Goal: Information Seeking & Learning: Learn about a topic

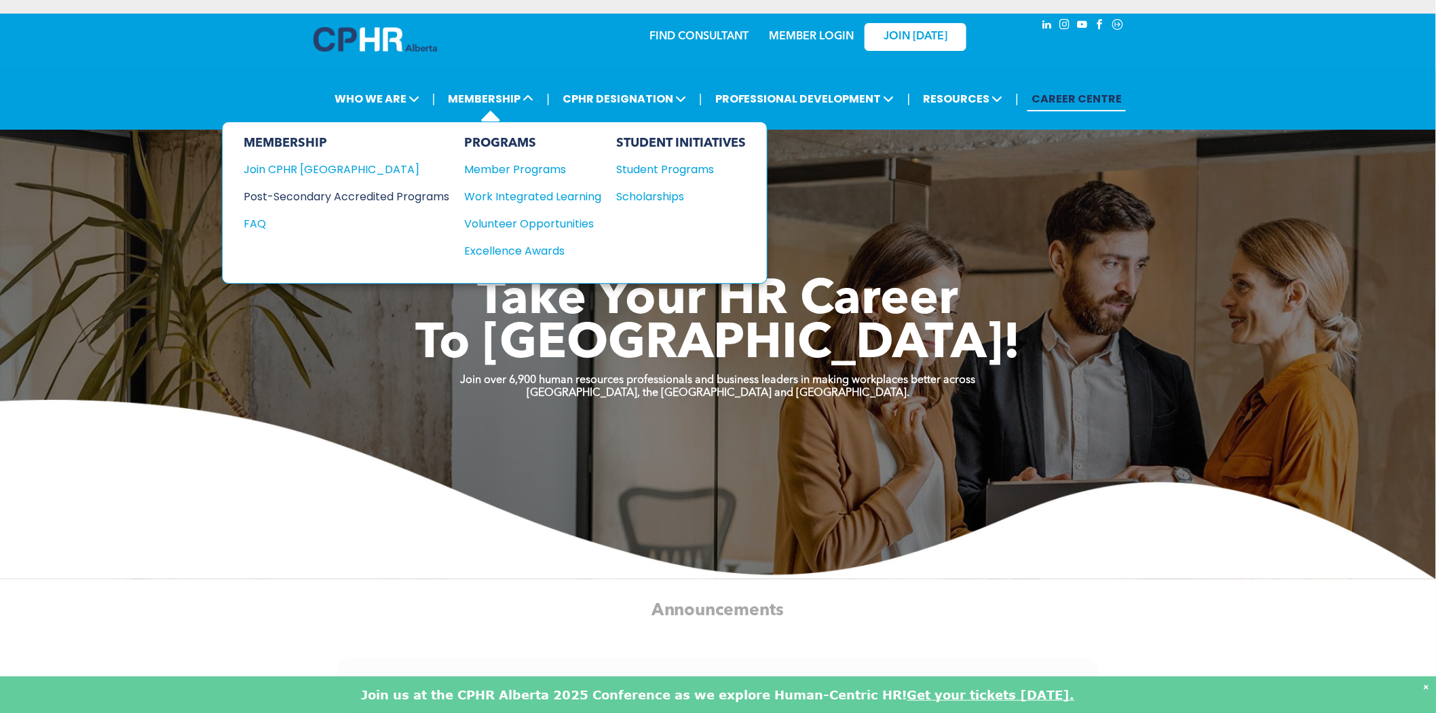
click at [430, 193] on div "Post-Secondary Accredited Programs" at bounding box center [336, 196] width 185 height 17
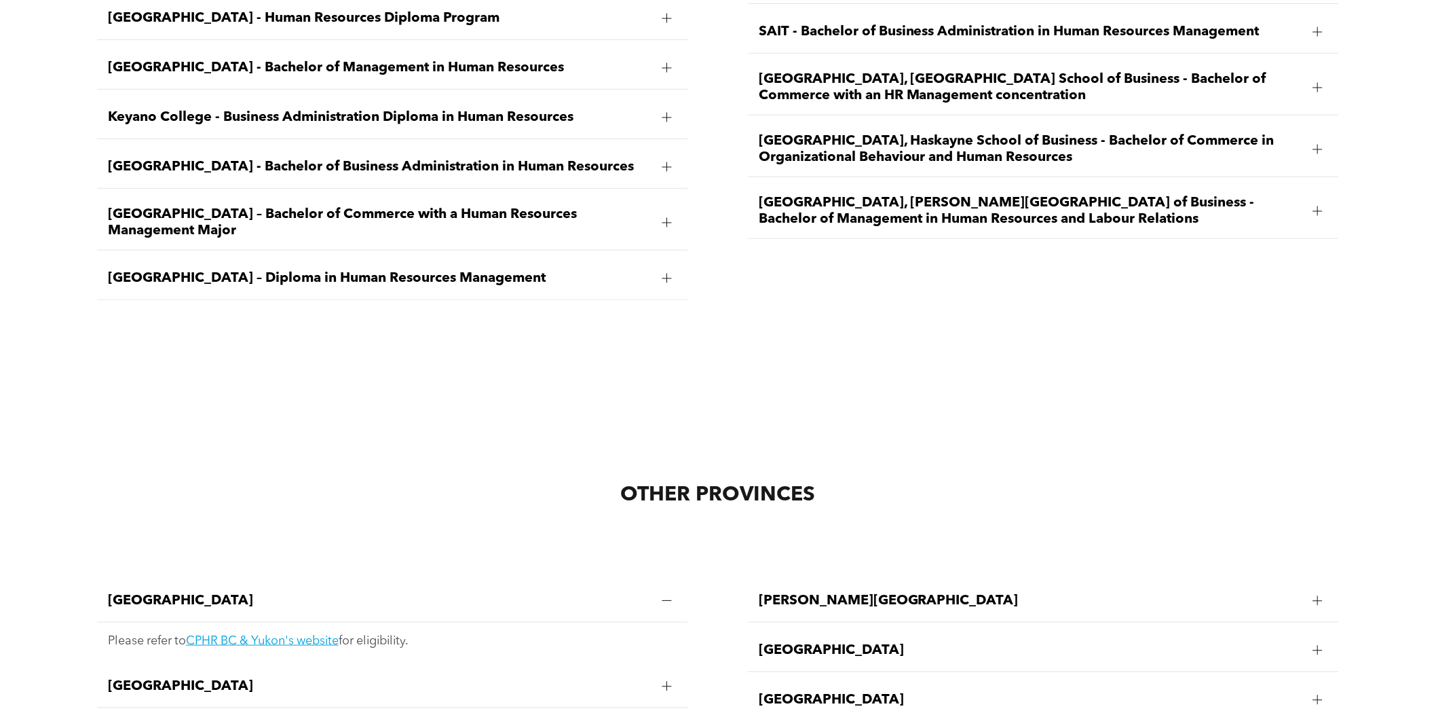
scroll to position [2265, 0]
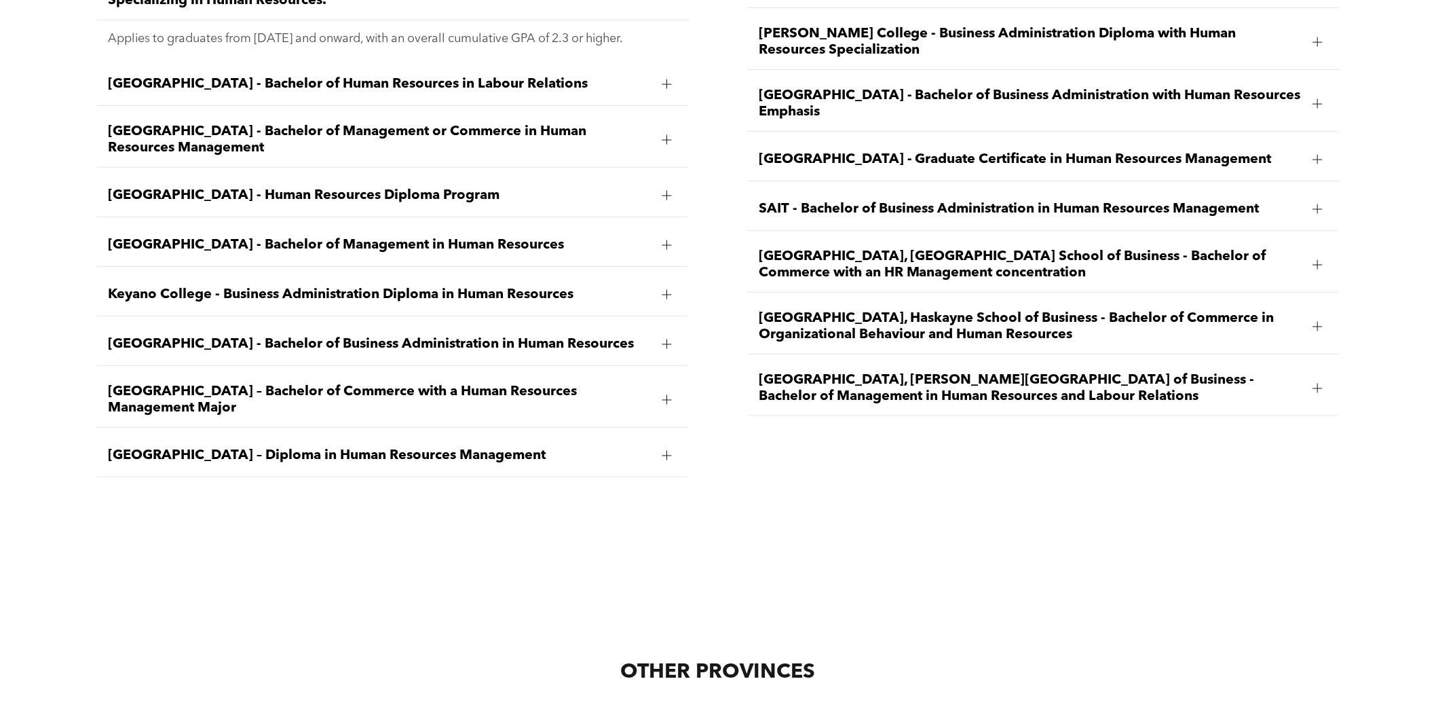
click at [831, 372] on span "University of Lethbridge, Dhillon School of Business - Bachelor of Management i…" at bounding box center [1031, 388] width 544 height 33
click at [553, 447] on span "MacEwan University – Diploma in Human Resources Management" at bounding box center [380, 455] width 544 height 16
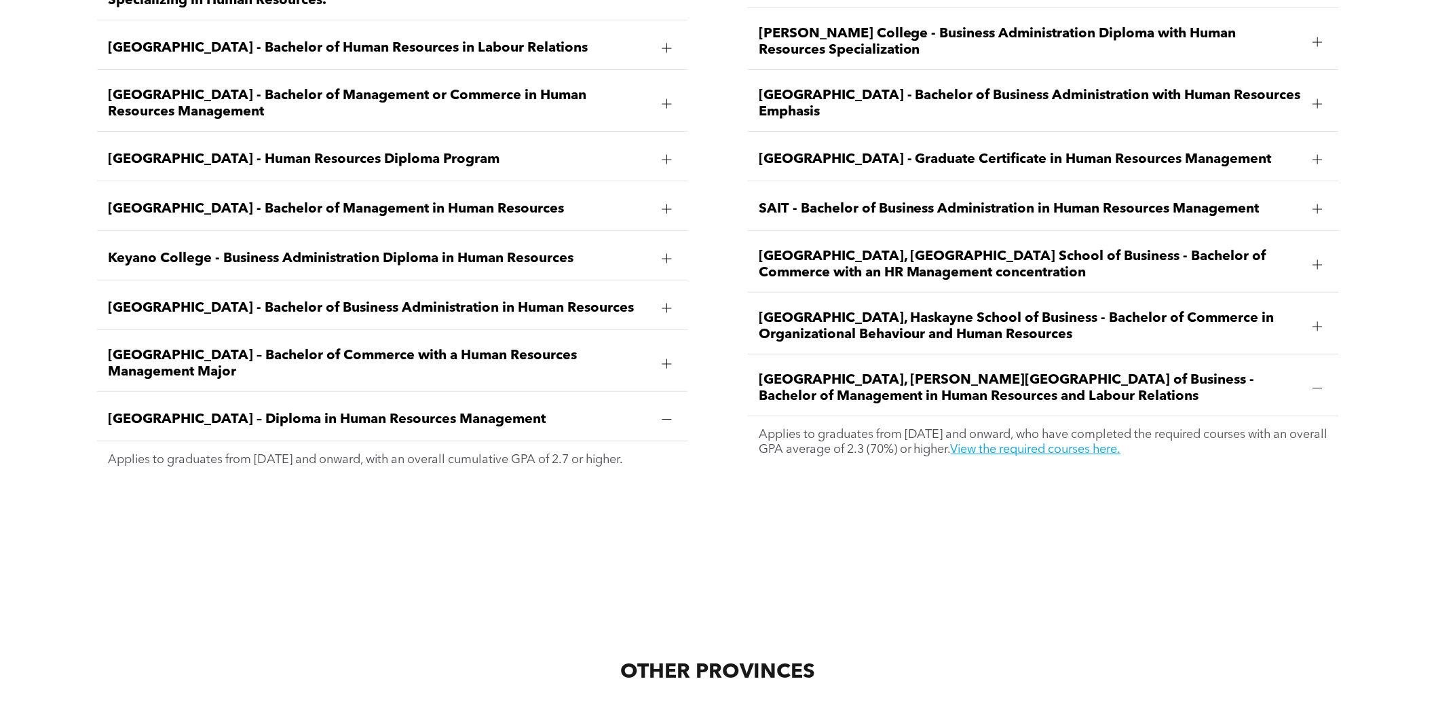
click at [471, 150] on div "Bow Valley College - Human Resources Diploma Program" at bounding box center [392, 159] width 591 height 43
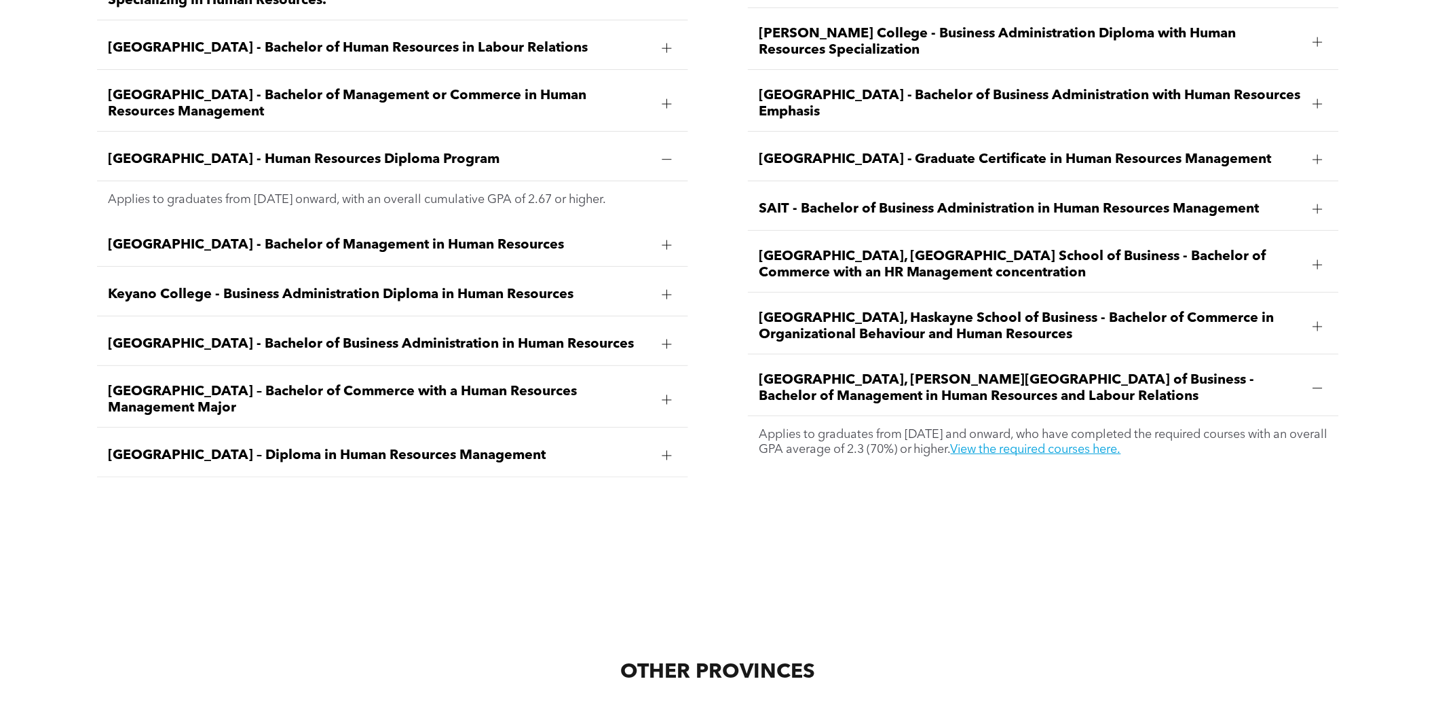
click at [472, 237] on span "Concordia University of Edmonton - Bachelor of Management in Human Resources" at bounding box center [380, 245] width 544 height 16
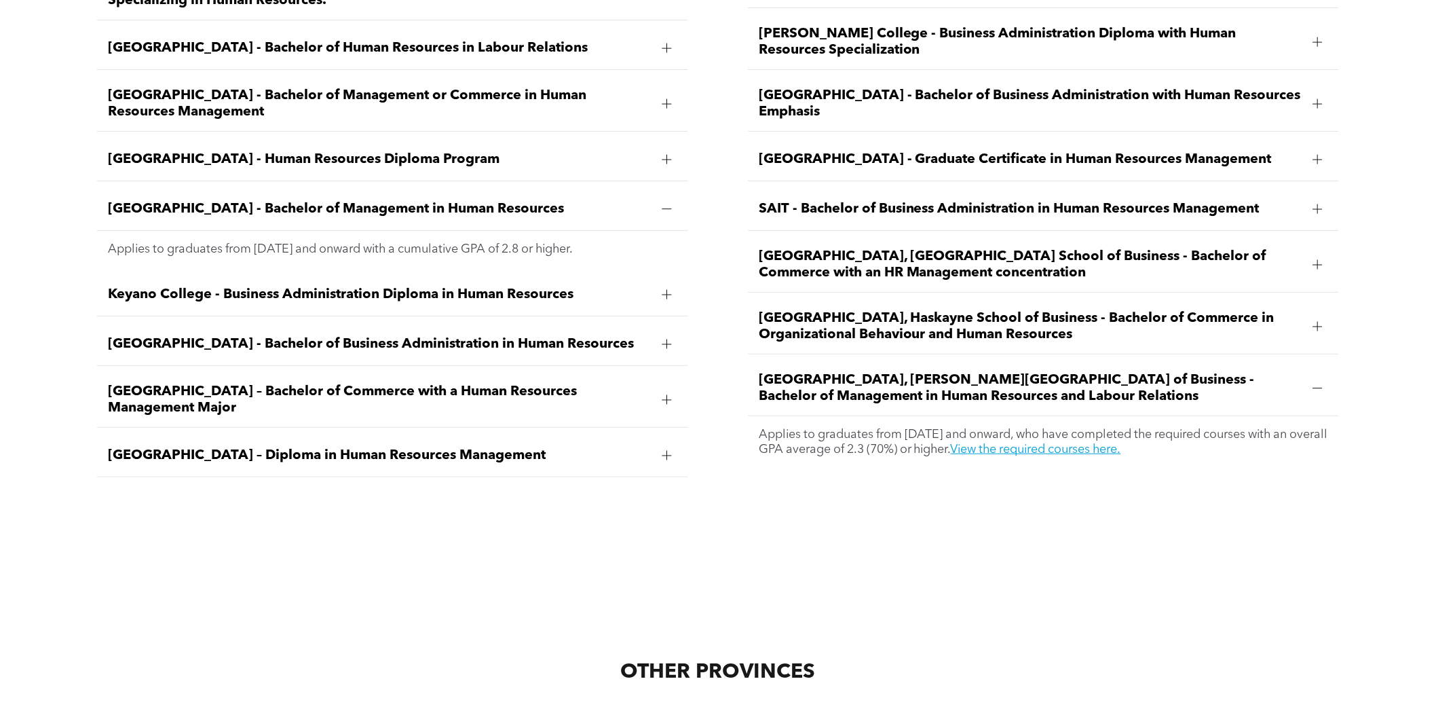
click at [466, 274] on div "Keyano College - Business Administration Diploma in Human Resources" at bounding box center [392, 295] width 591 height 43
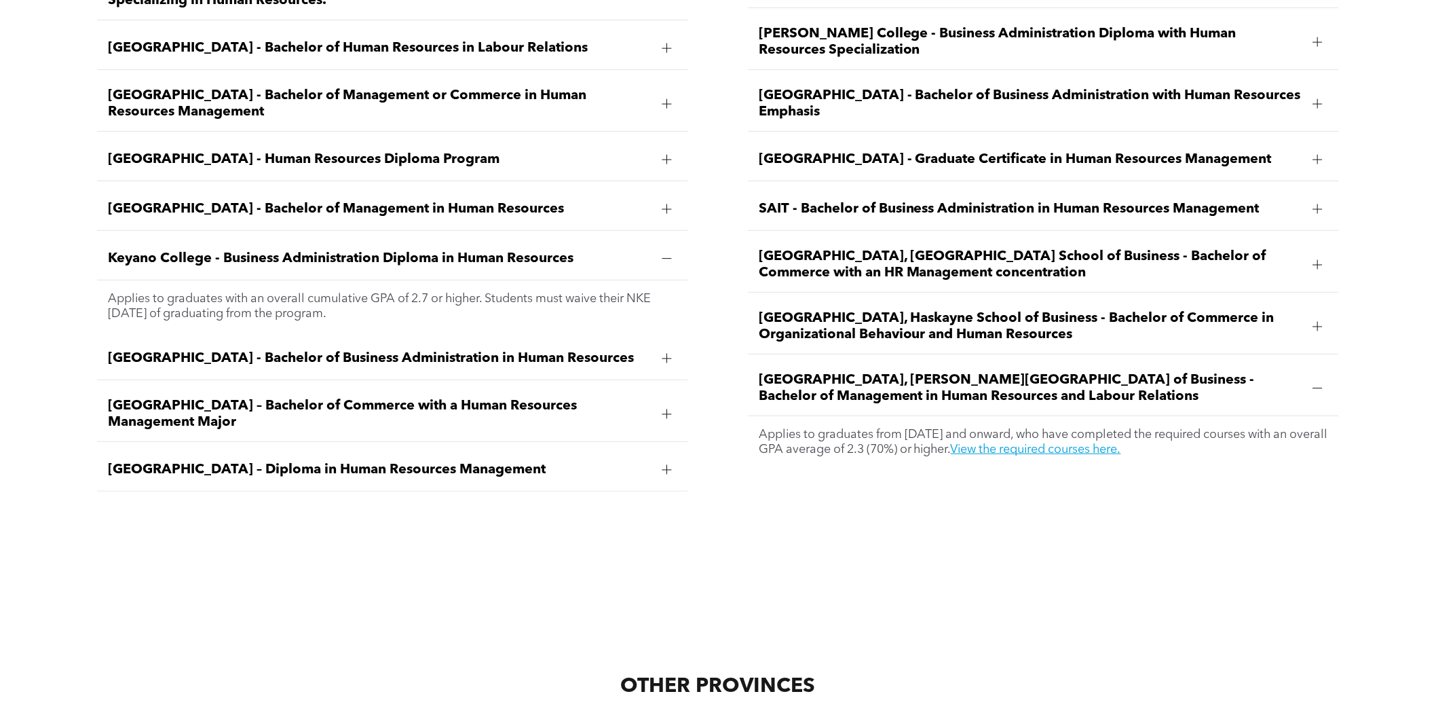
drag, startPoint x: 106, startPoint y: 269, endPoint x: 374, endPoint y: 293, distance: 269.2
click at [374, 293] on div "Applies to graduates with an overall cumulative GPA of 2.7 or higher. Students …" at bounding box center [392, 306] width 591 height 52
copy p "Applies to graduates with an overall cumulative GPA of 2.7 or higher. Students …"
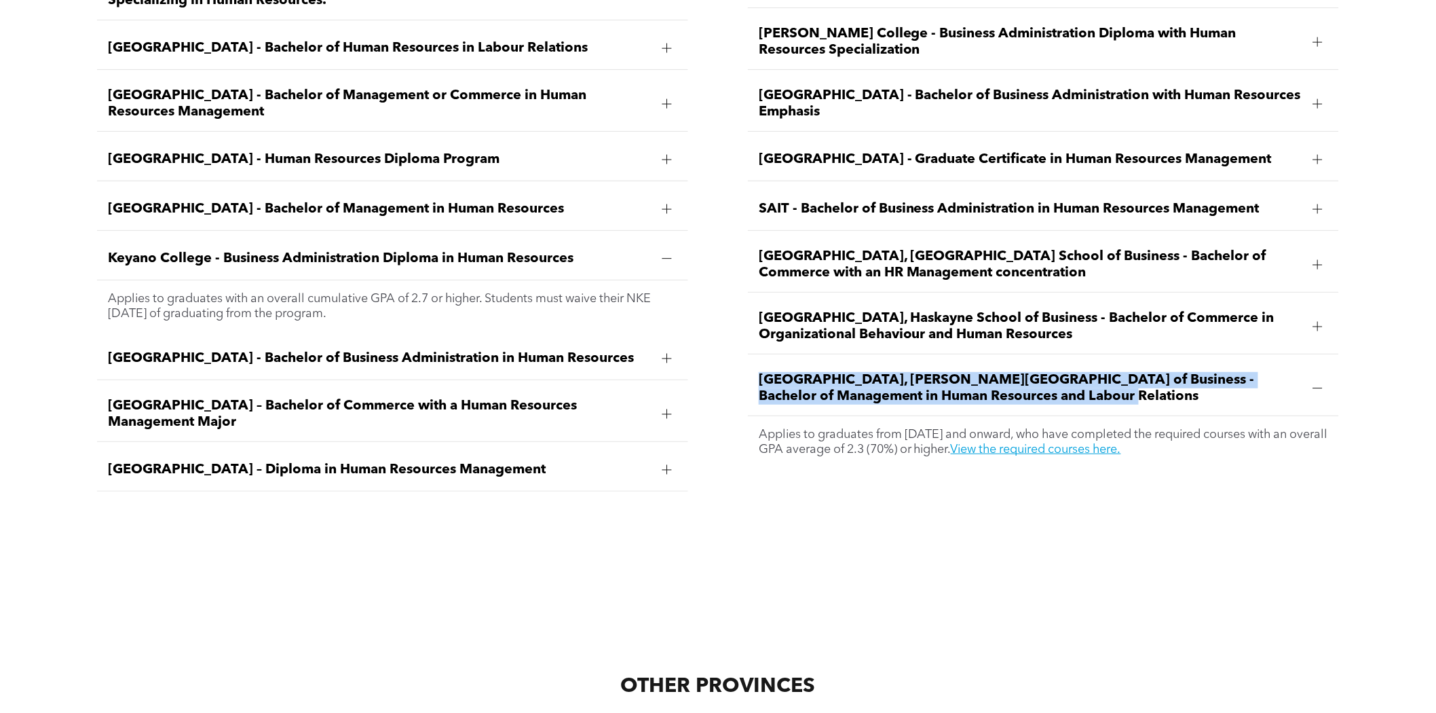
drag, startPoint x: 756, startPoint y: 349, endPoint x: 1020, endPoint y: 377, distance: 265.6
click at [1020, 377] on div "University of Lethbridge, Dhillon School of Business - Bachelor of Management i…" at bounding box center [1043, 388] width 591 height 55
copy span "University of Lethbridge, Dhillon School of Business - Bachelor of Management i…"
drag, startPoint x: 396, startPoint y: 289, endPoint x: 106, endPoint y: 269, distance: 291.2
click at [106, 280] on div "Applies to graduates with an overall cumulative GPA of 2.7 or higher. Students …" at bounding box center [392, 306] width 591 height 52
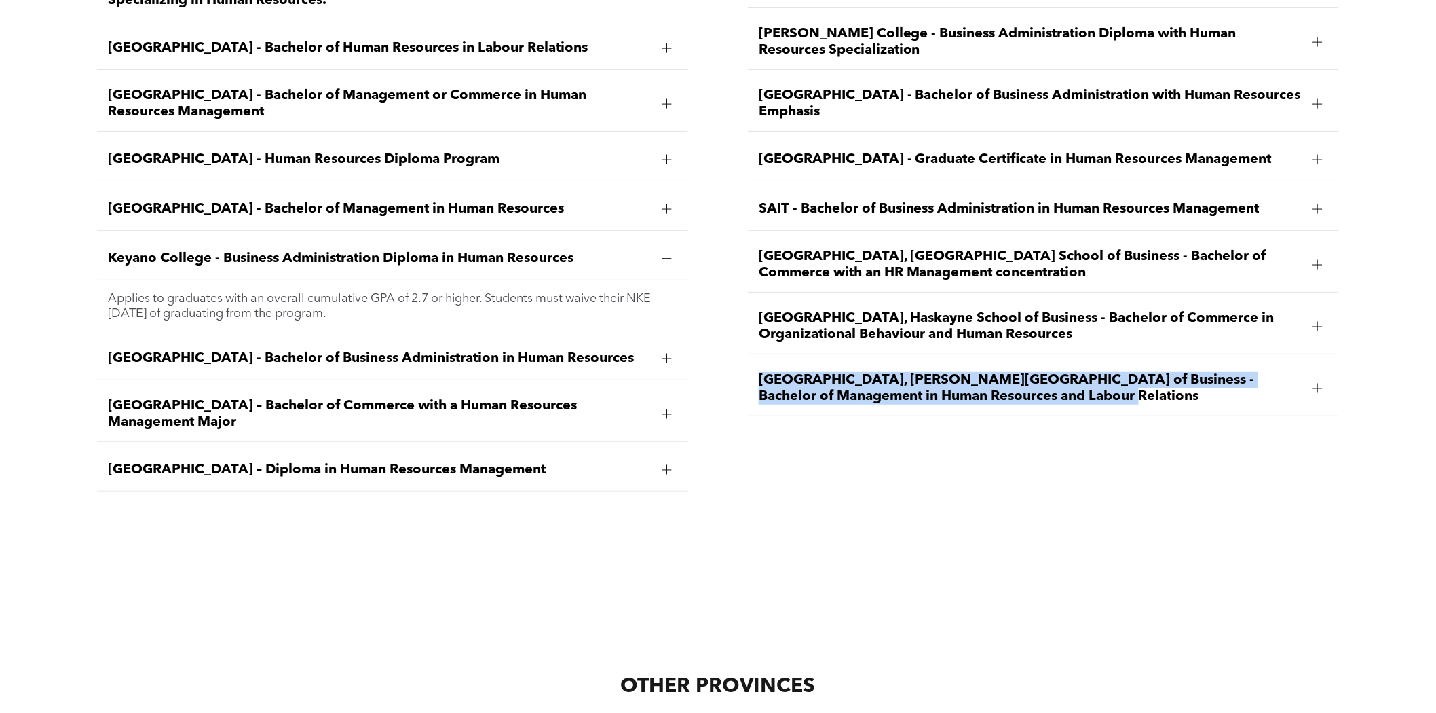
copy p "Applies to graduates with an overall cumulative GPA of 2.7 or higher. Students …"
click at [839, 372] on span "University of Lethbridge, Dhillon School of Business - Bachelor of Management i…" at bounding box center [1031, 388] width 544 height 33
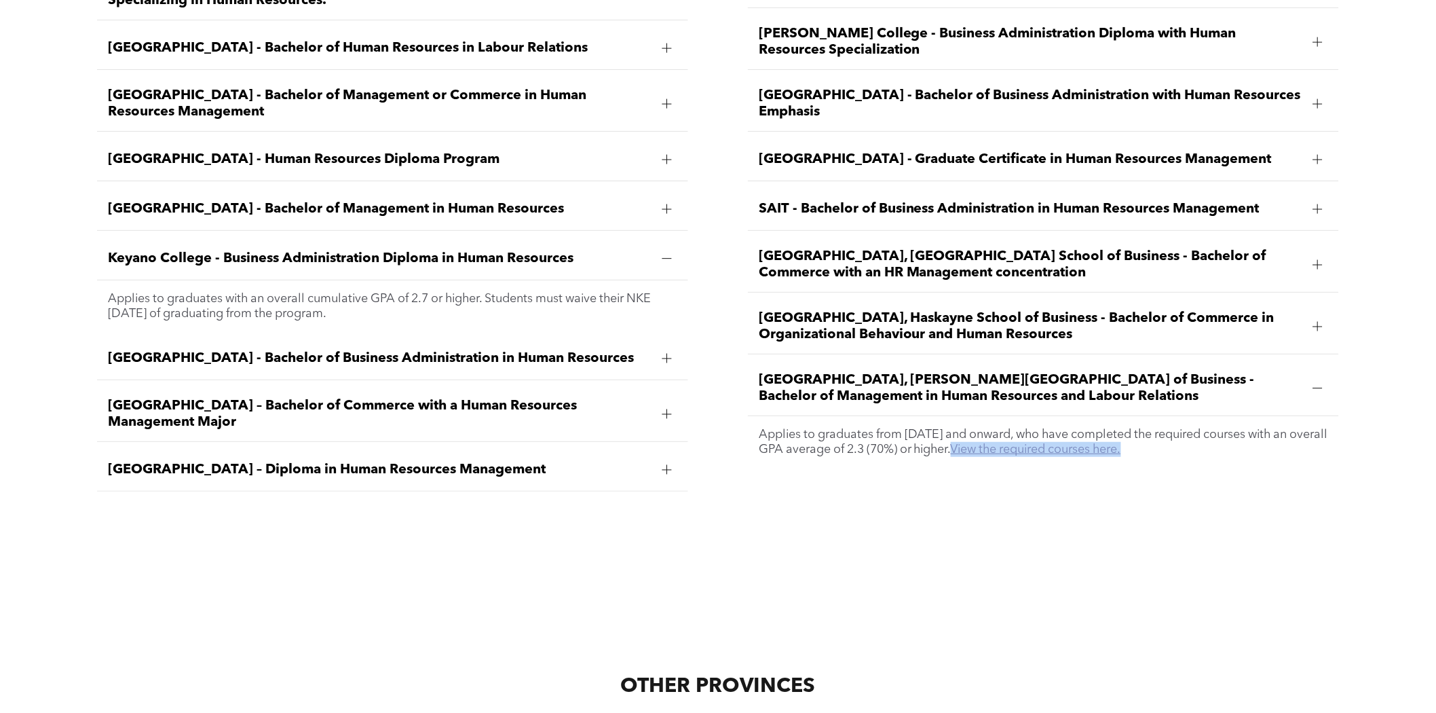
drag, startPoint x: 1233, startPoint y: 419, endPoint x: 1044, endPoint y: 424, distance: 189.4
click at [1044, 427] on p "Applies to graduates from September 2018 and onward, who have completed the req…" at bounding box center [1043, 442] width 569 height 30
copy link "View the required courses here."
click at [931, 372] on span "University of Lethbridge, Dhillon School of Business - Bachelor of Management i…" at bounding box center [1031, 388] width 544 height 33
click at [956, 310] on span "University of Calgary, Haskayne School of Business - Bachelor of Commerce in Or…" at bounding box center [1031, 326] width 544 height 33
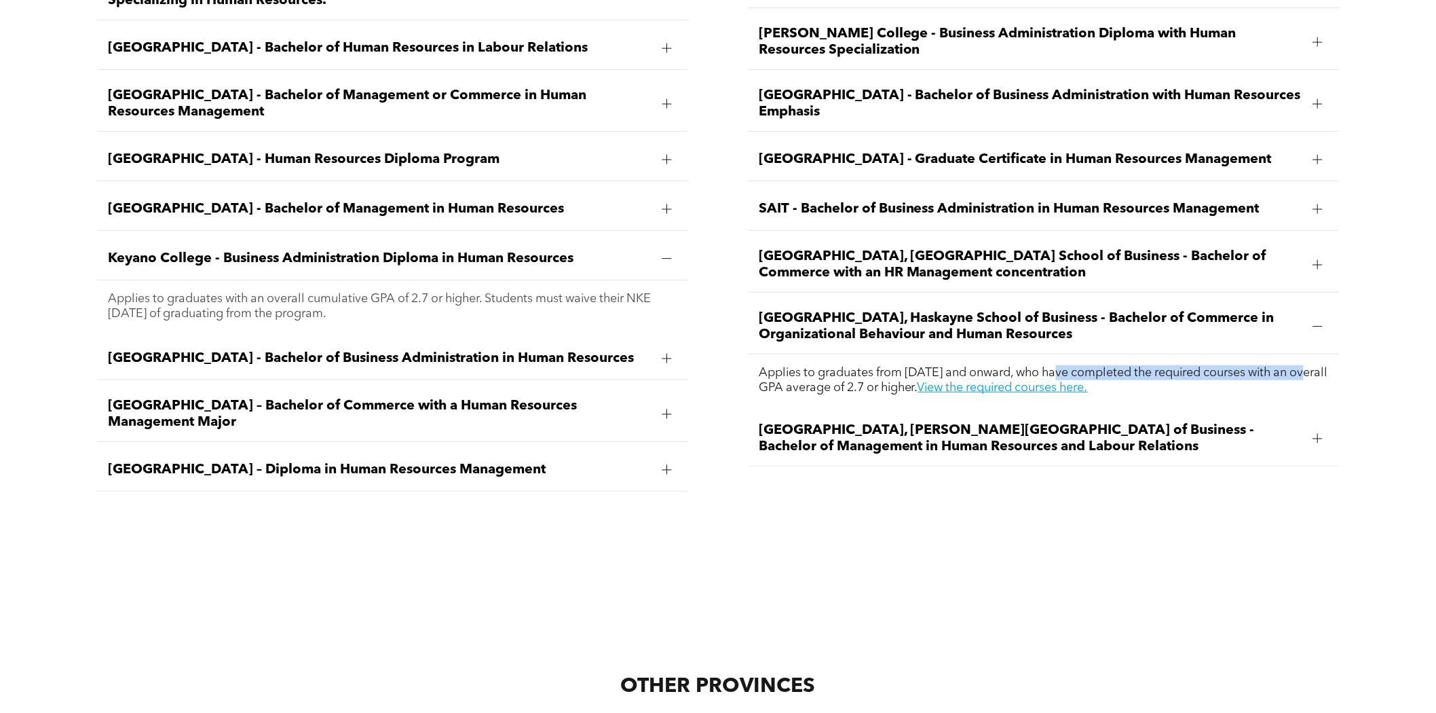
drag, startPoint x: 1060, startPoint y: 341, endPoint x: 1407, endPoint y: 340, distance: 347.5
click at [1407, 340] on div "Ambrose University - Bachelor of Business Administration Specializing in Human …" at bounding box center [718, 242] width 1436 height 605
copy span "who have completed the required courses with"
drag, startPoint x: 1170, startPoint y: 356, endPoint x: 986, endPoint y: 358, distance: 184.0
click at [986, 365] on p "Applies to graduates from January 2013 and onward, who have completed the requi…" at bounding box center [1043, 380] width 569 height 30
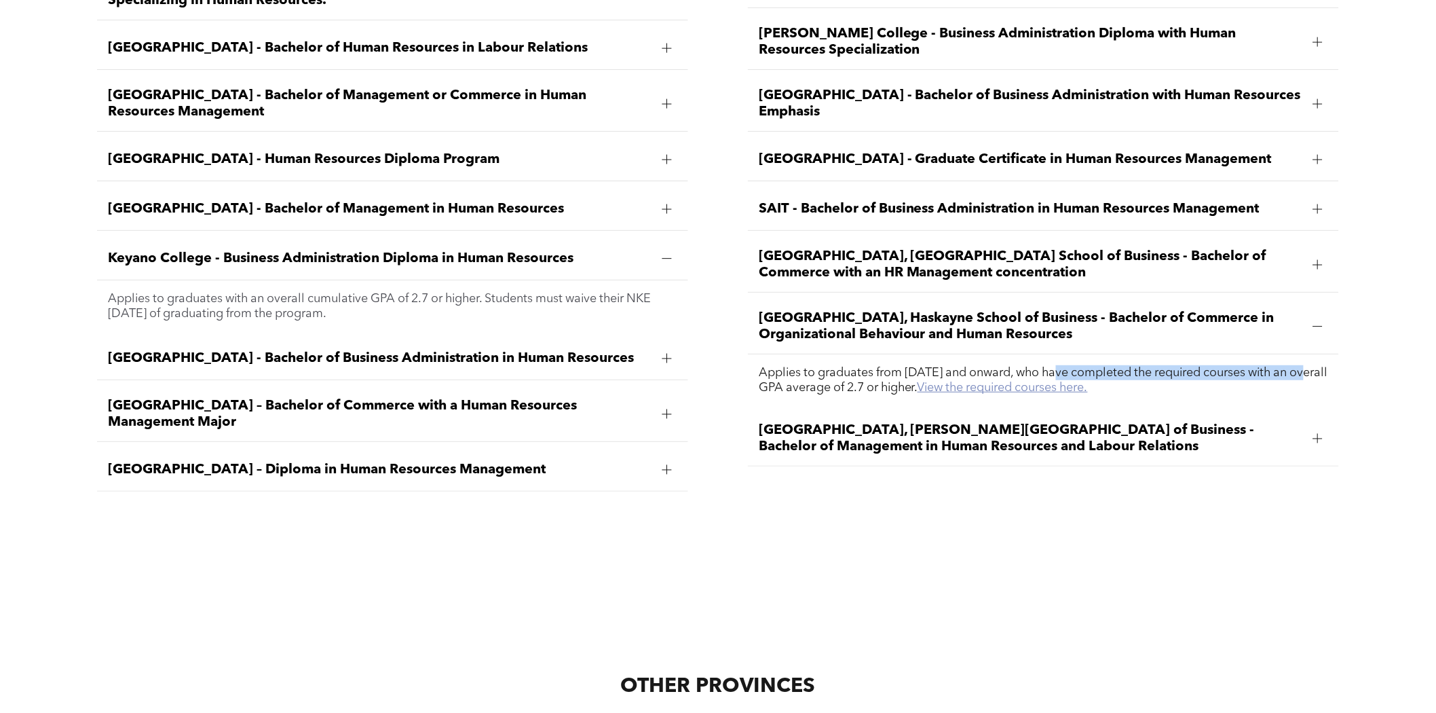
copy link "View the required courses here."
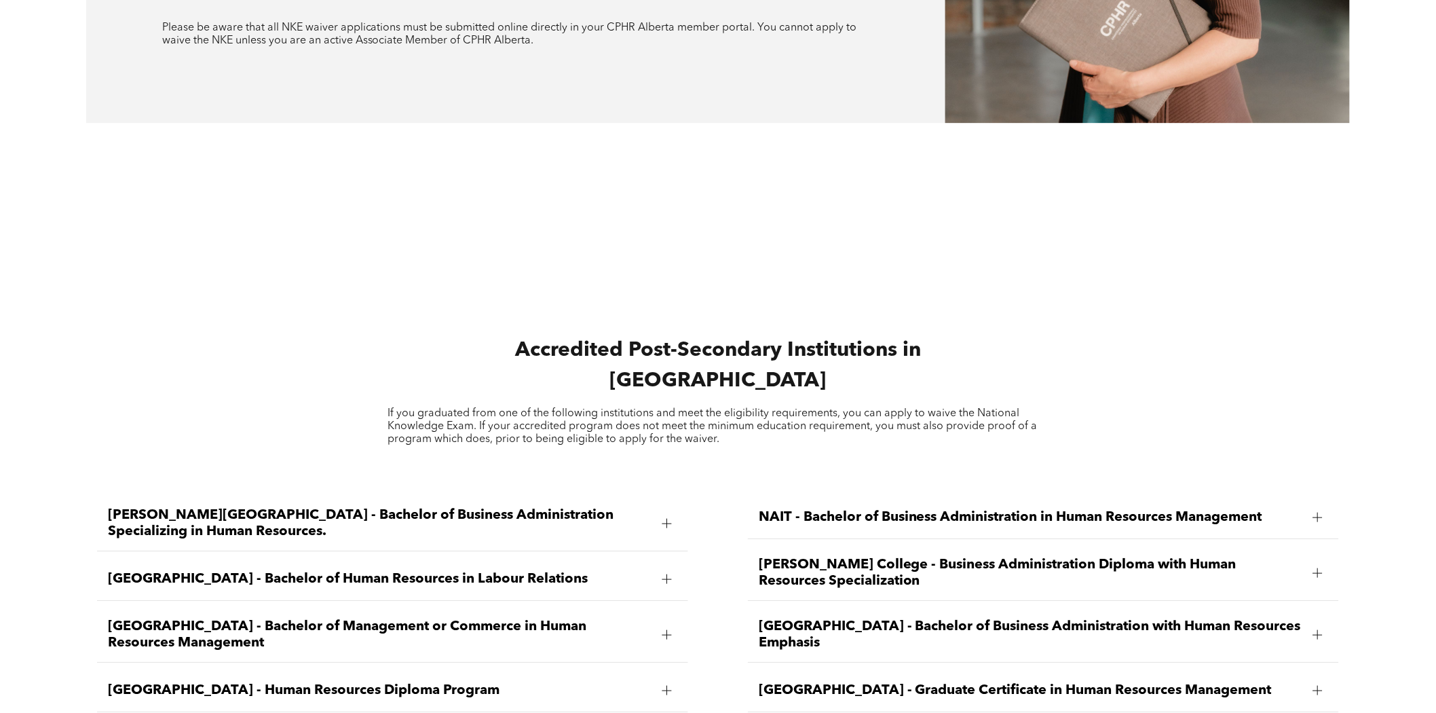
scroll to position [2187, 0]
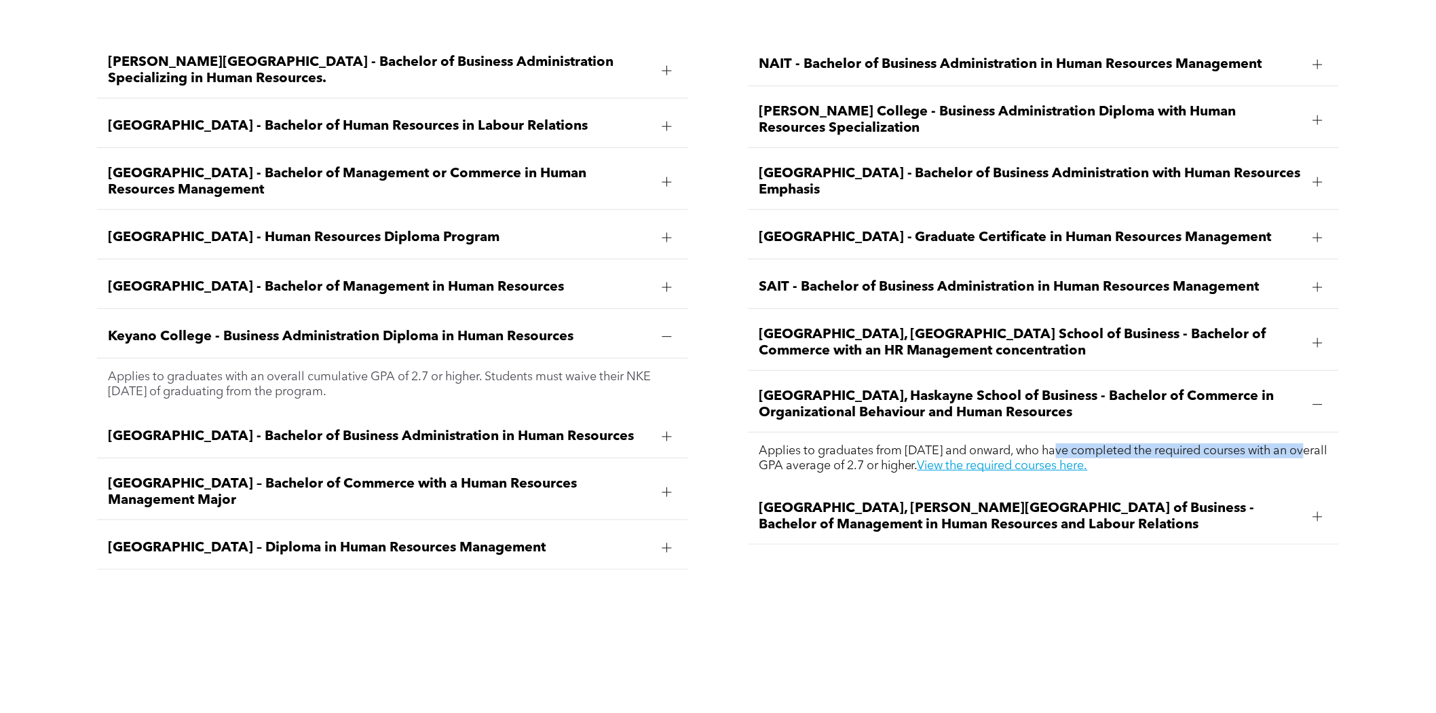
click at [954, 500] on span "University of Lethbridge, Dhillon School of Business - Bachelor of Management i…" at bounding box center [1031, 516] width 544 height 33
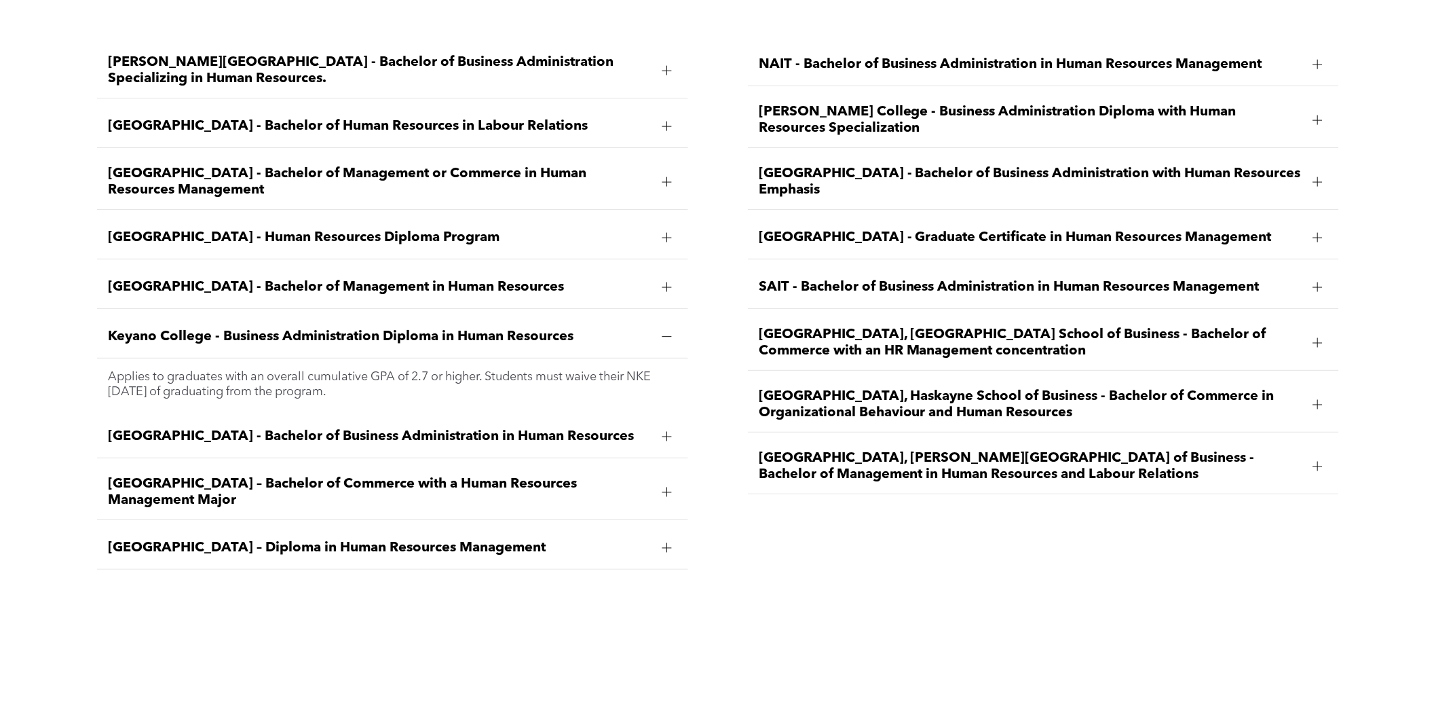
click at [999, 450] on span "University of Lethbridge, Dhillon School of Business - Bachelor of Management i…" at bounding box center [1031, 466] width 544 height 33
click at [915, 566] on div "Ambrose University - Bachelor of Business Administration Specializing in Human …" at bounding box center [718, 320] width 1436 height 605
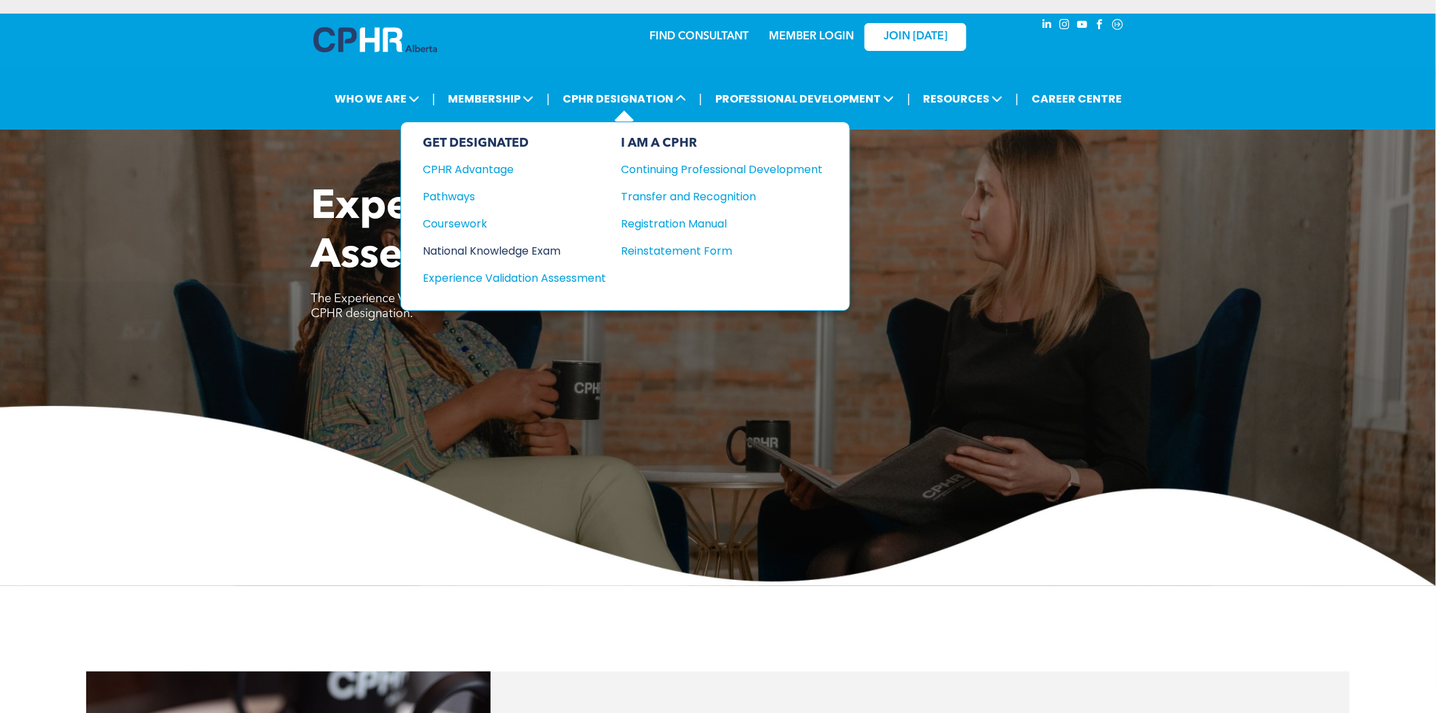
click at [535, 250] on div "National Knowledge Exam" at bounding box center [505, 250] width 165 height 17
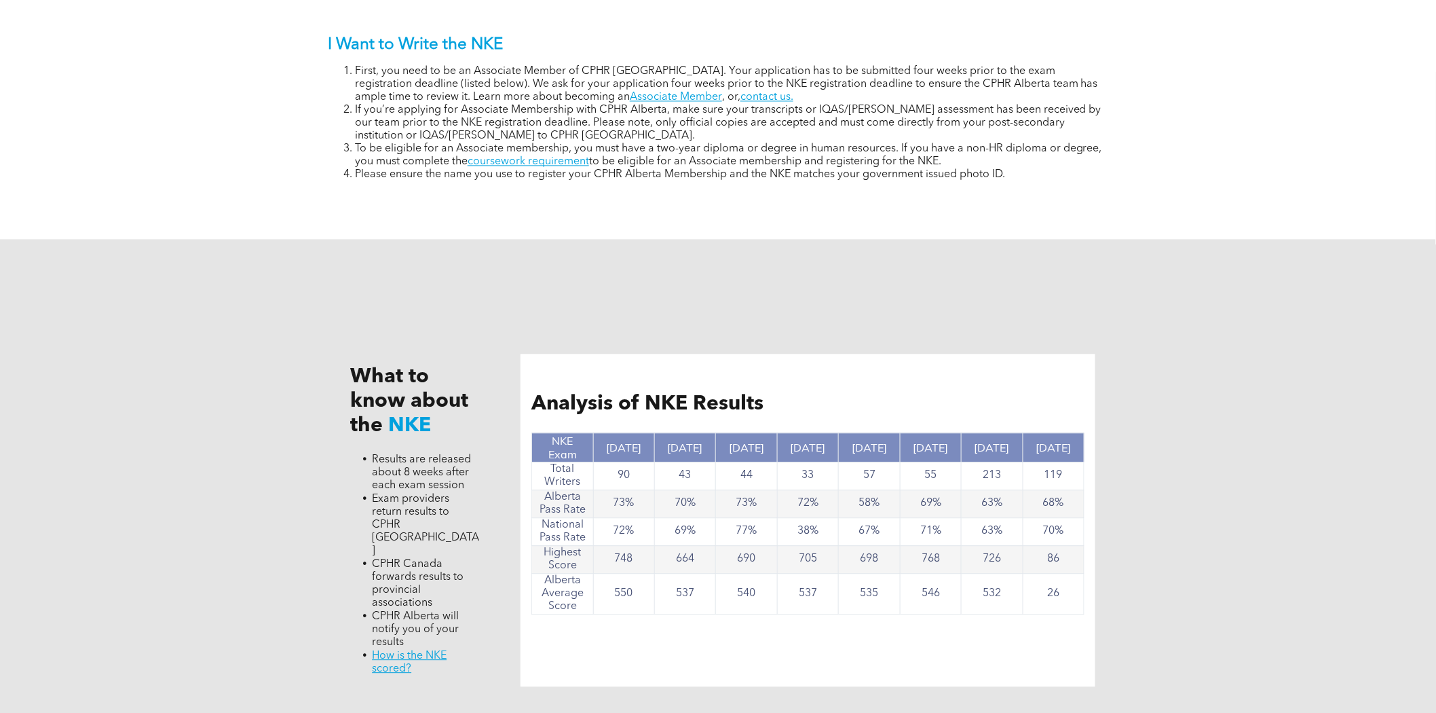
scroll to position [905, 0]
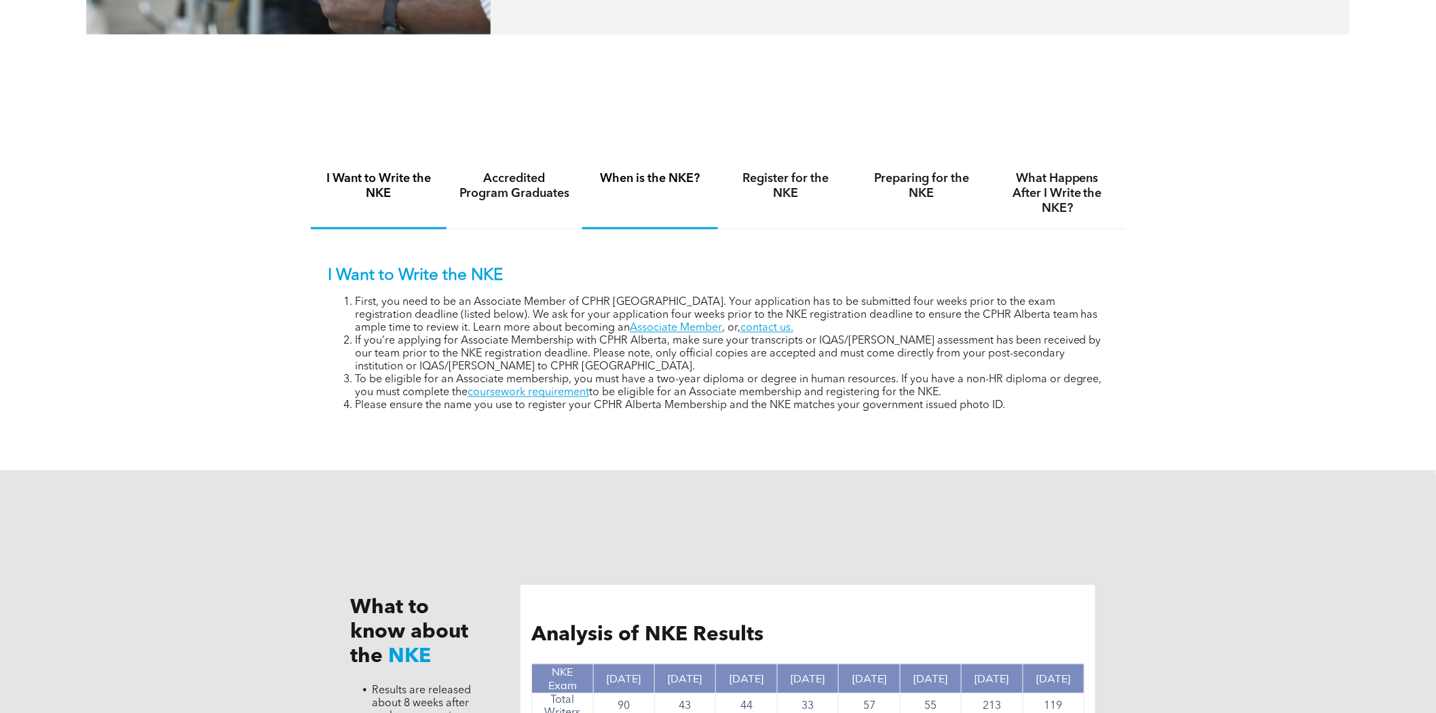
click at [667, 183] on h4 "When is the NKE?" at bounding box center [650, 179] width 111 height 15
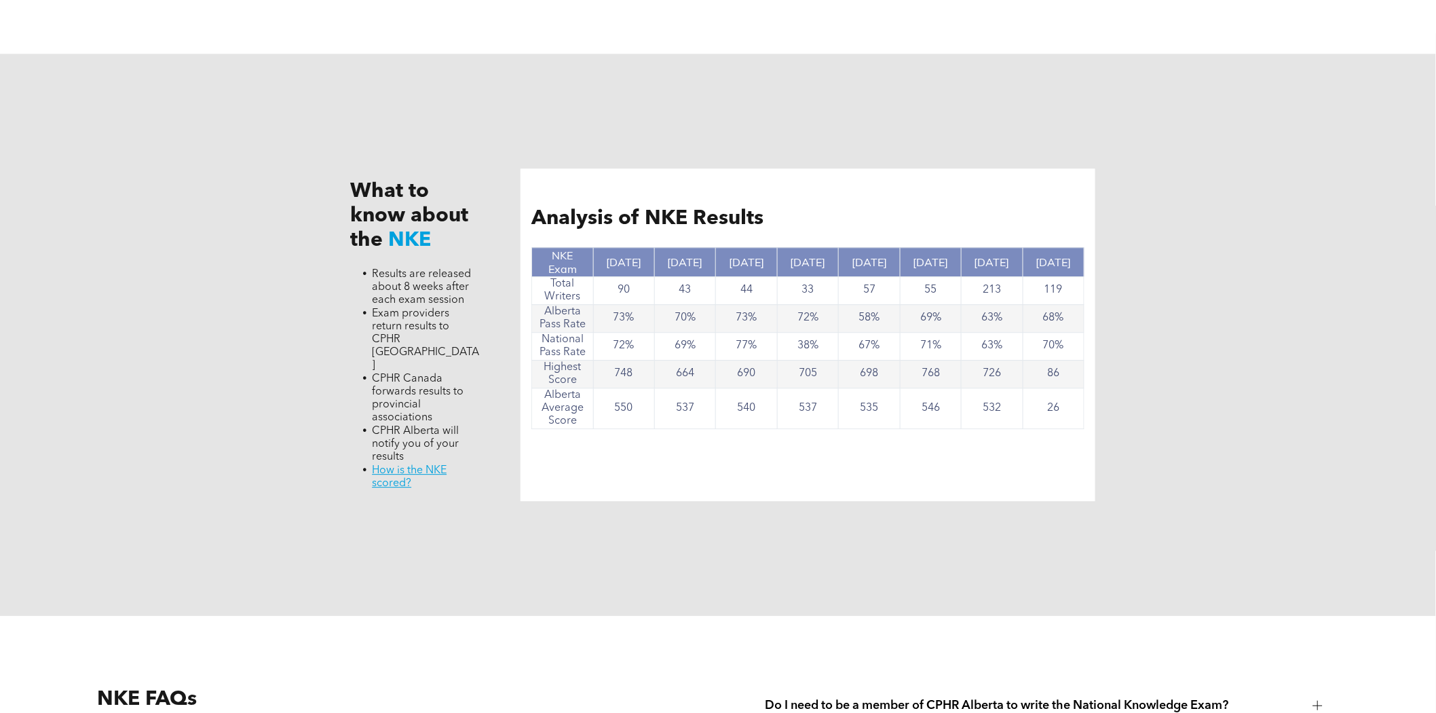
scroll to position [895, 0]
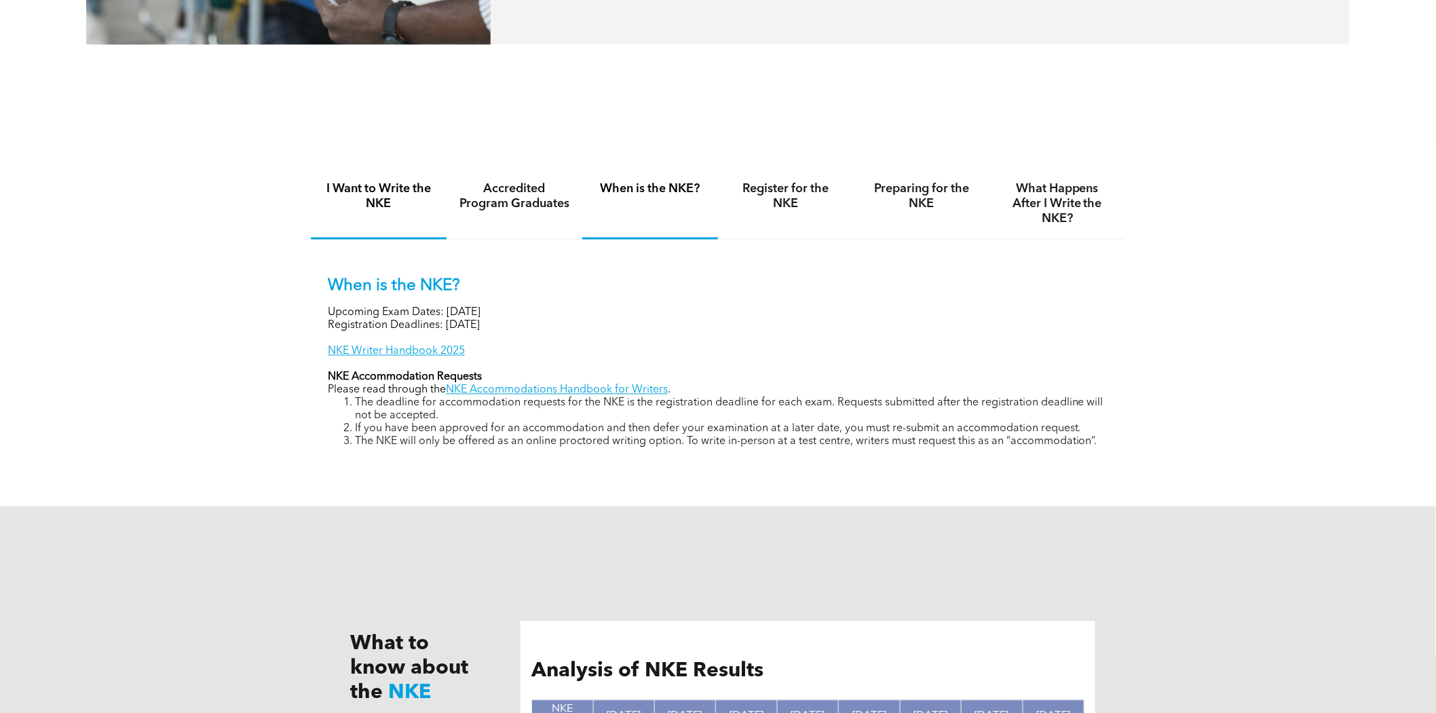
click at [380, 220] on div "I Want to Write the NKE" at bounding box center [379, 205] width 136 height 70
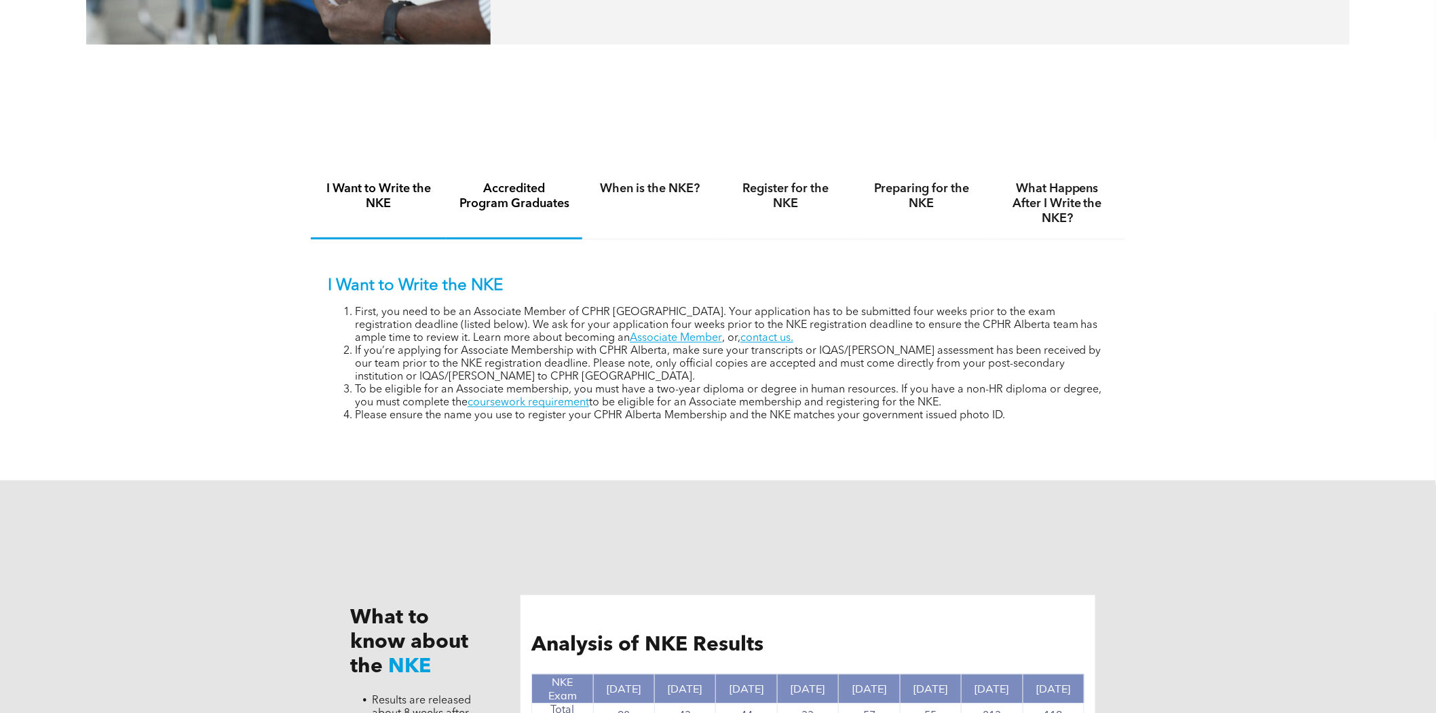
click at [544, 200] on h4 "Accredited Program Graduates" at bounding box center [514, 197] width 111 height 30
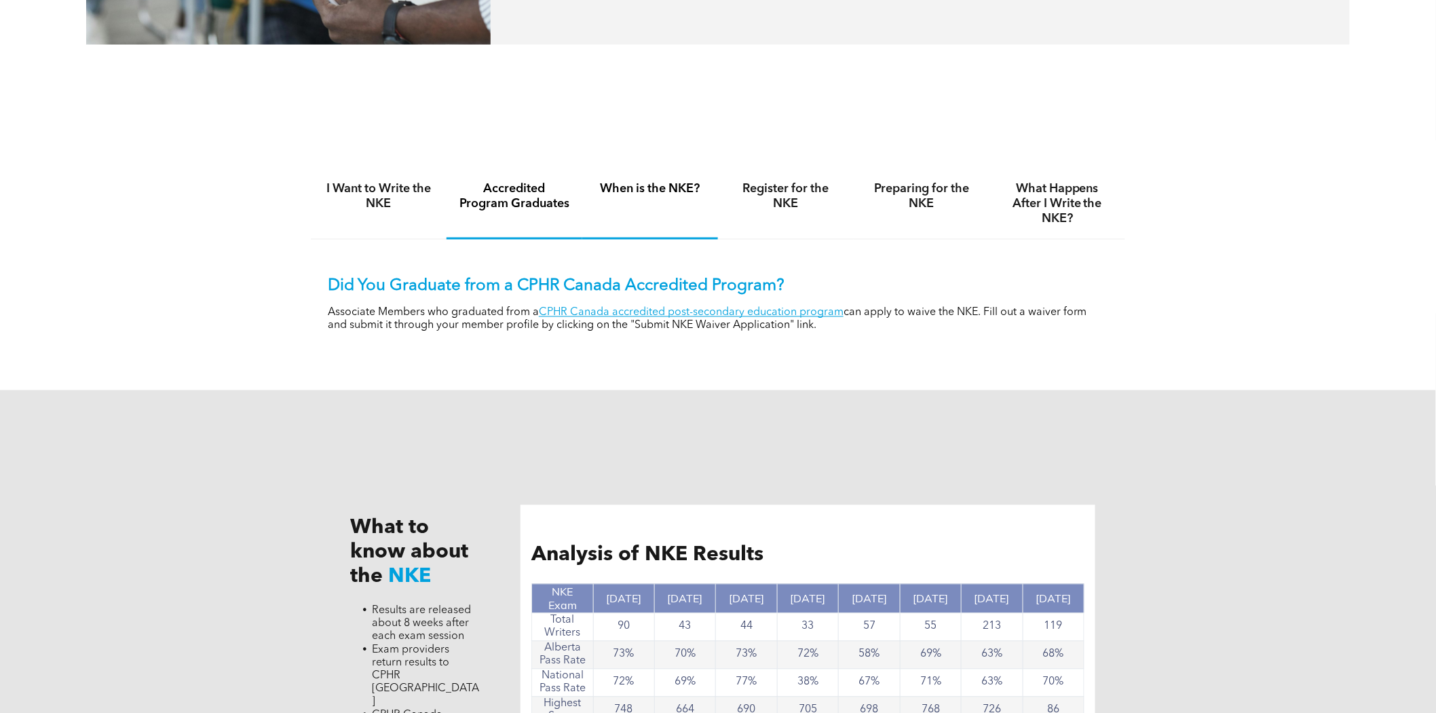
click at [690, 200] on div "When is the NKE?" at bounding box center [650, 205] width 136 height 70
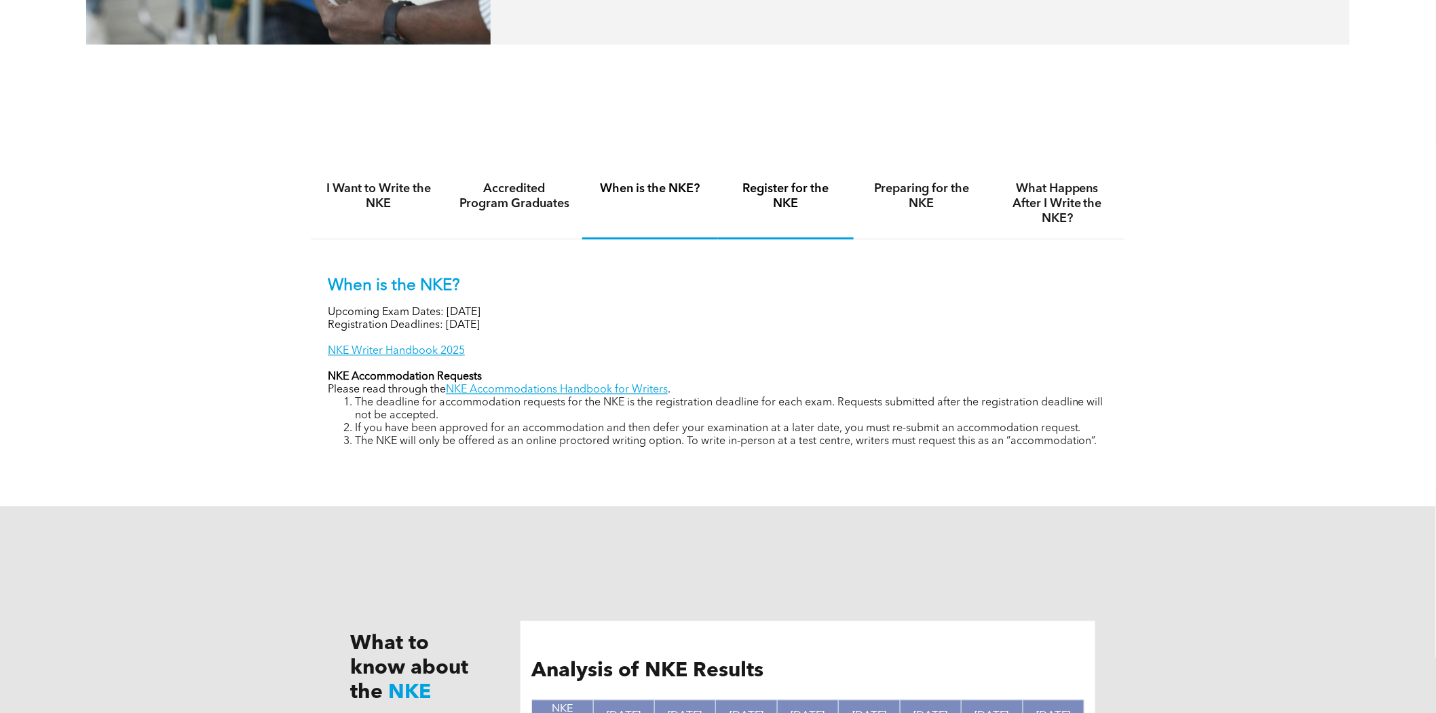
click at [774, 195] on h4 "Register for the NKE" at bounding box center [785, 197] width 111 height 30
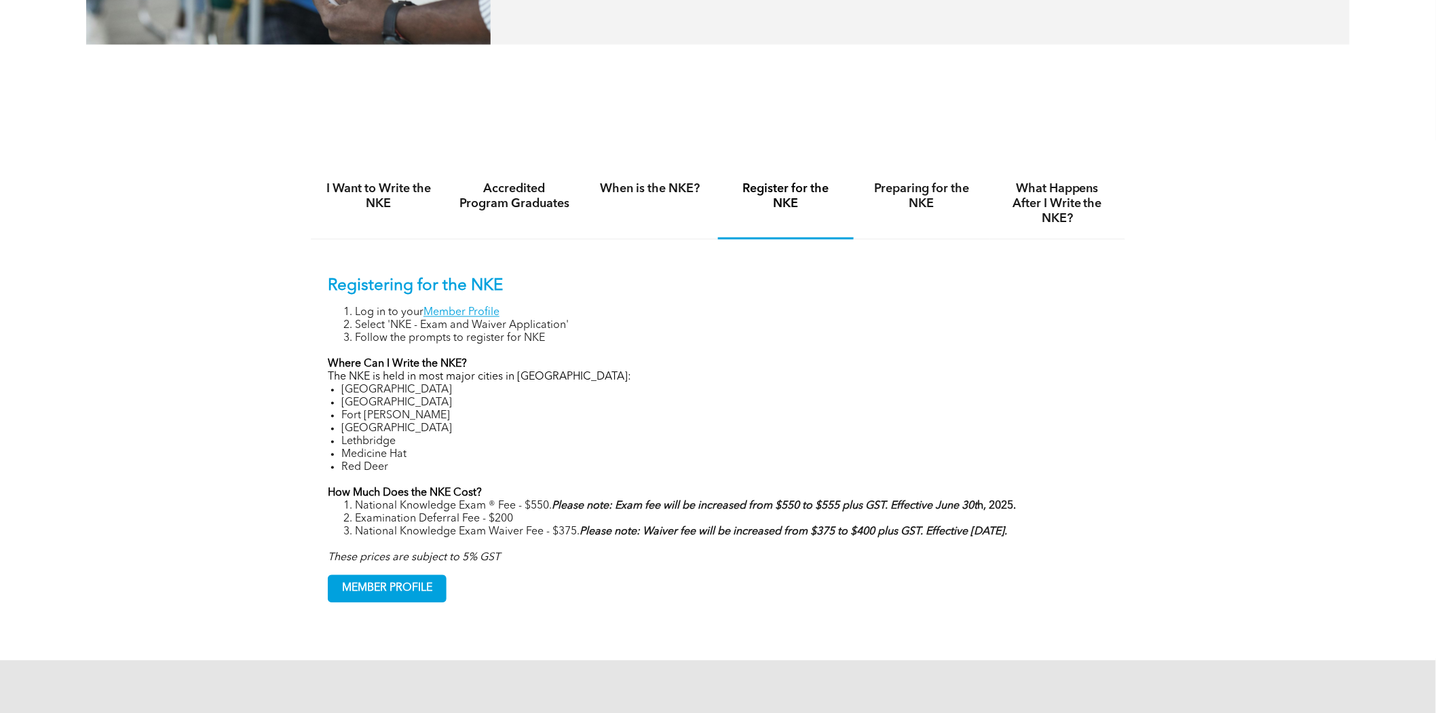
click at [860, 178] on div "Preparing for the NKE" at bounding box center [922, 205] width 136 height 70
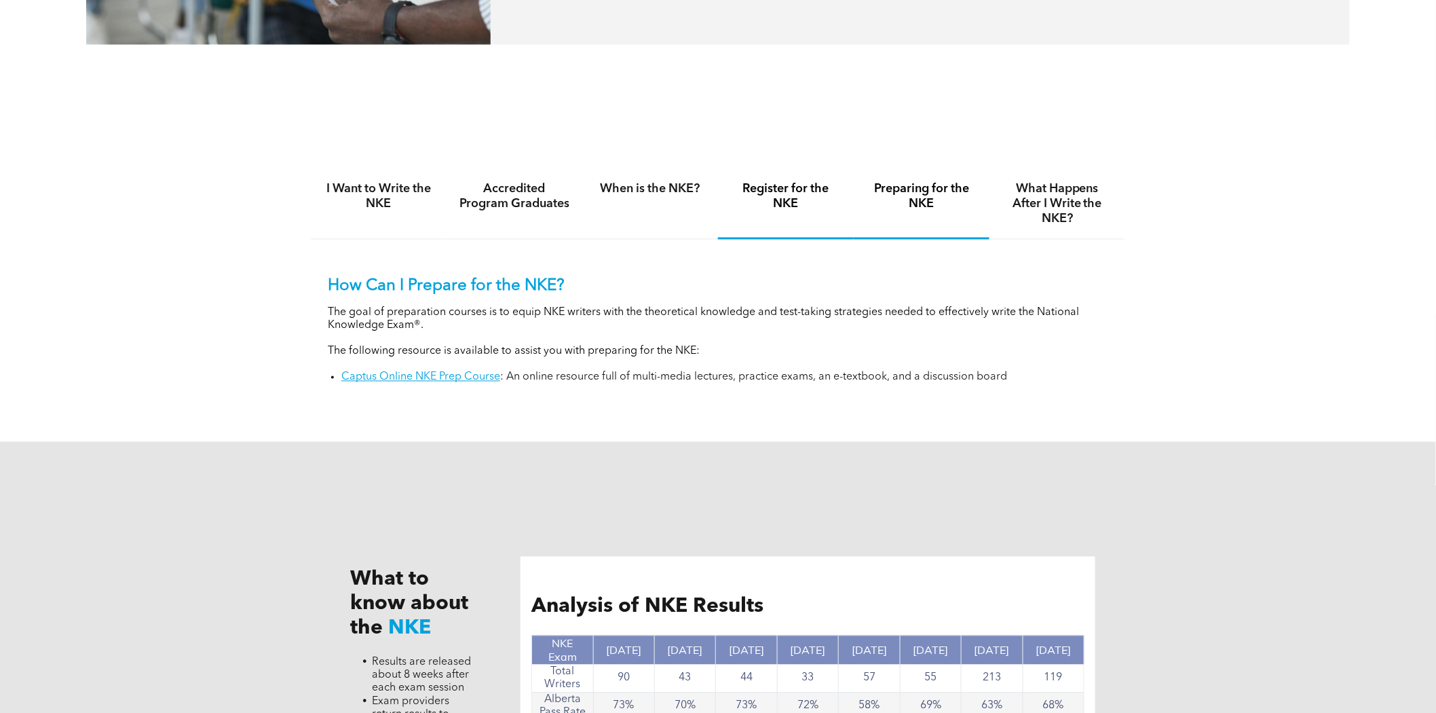
click at [781, 209] on div "Register for the NKE" at bounding box center [786, 205] width 136 height 70
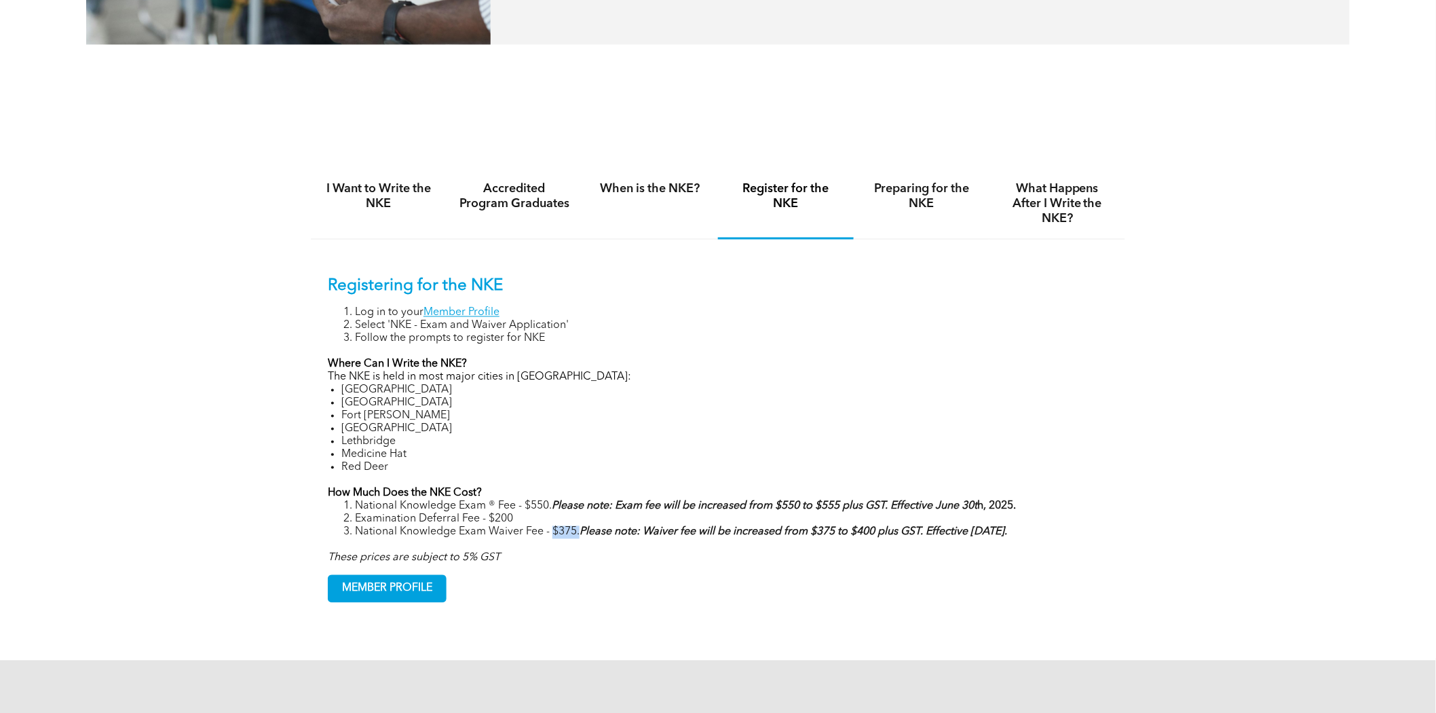
drag, startPoint x: 552, startPoint y: 527, endPoint x: 579, endPoint y: 525, distance: 27.2
click at [579, 526] on li "National Knowledge Exam Waiver Fee - $375. Please note: Waiver fee will be incr…" at bounding box center [731, 532] width 753 height 13
copy li "$375."
